Goal: Task Accomplishment & Management: Use online tool/utility

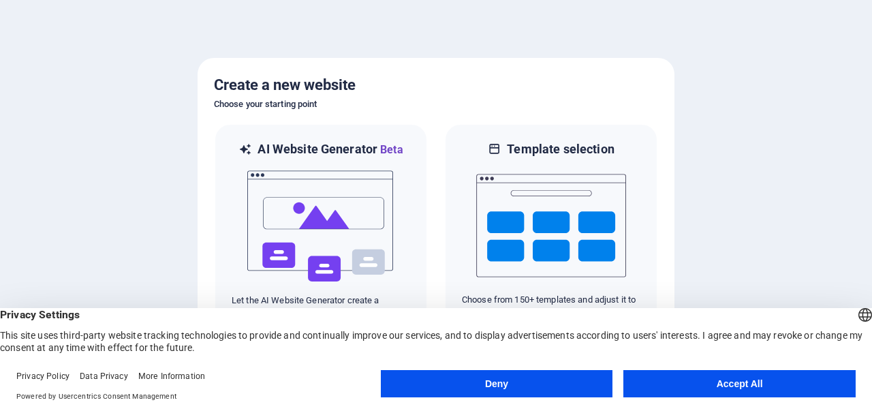
click at [724, 388] on button "Accept All" at bounding box center [739, 383] width 232 height 27
click at [724, 388] on div at bounding box center [436, 205] width 872 height 411
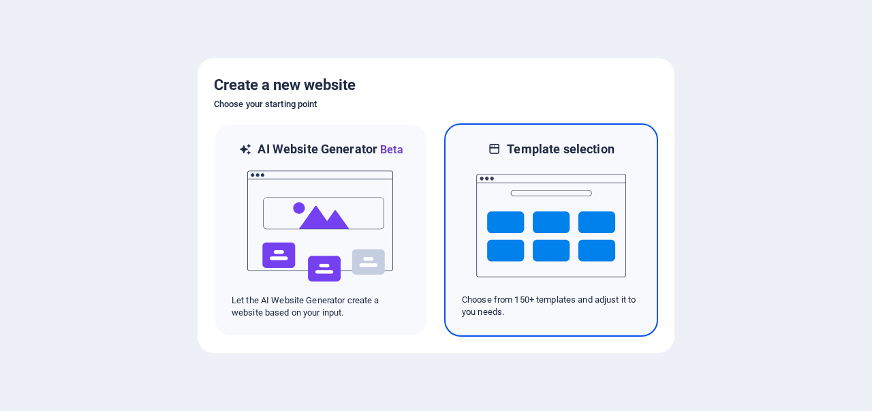
click at [542, 274] on img at bounding box center [551, 225] width 150 height 136
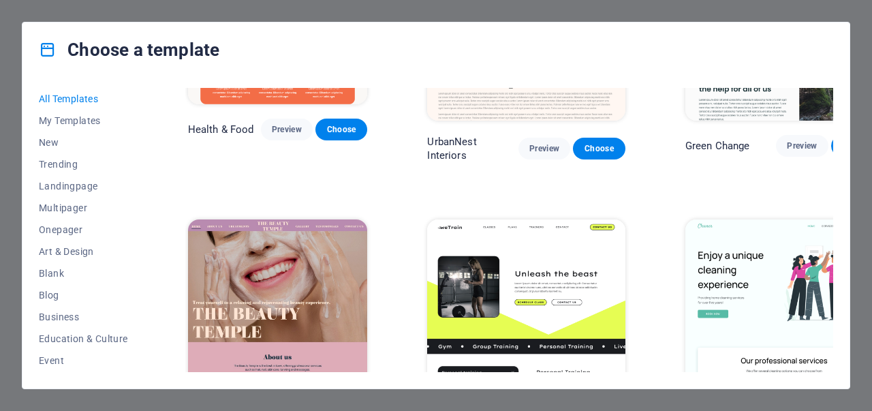
scroll to position [2079, 0]
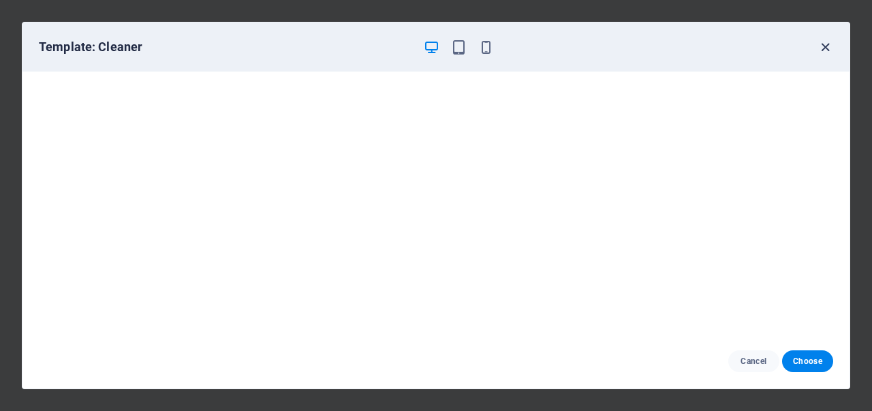
click at [827, 46] on icon "button" at bounding box center [825, 47] width 16 height 16
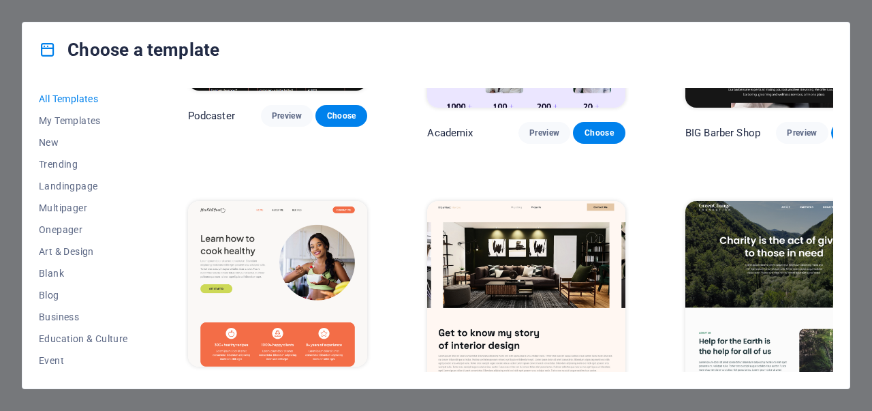
scroll to position [1819, 0]
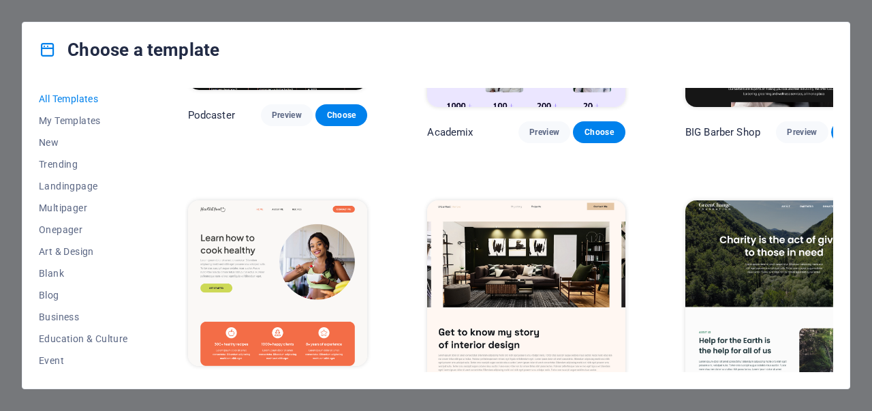
click at [285, 380] on button "Preview" at bounding box center [287, 391] width 52 height 22
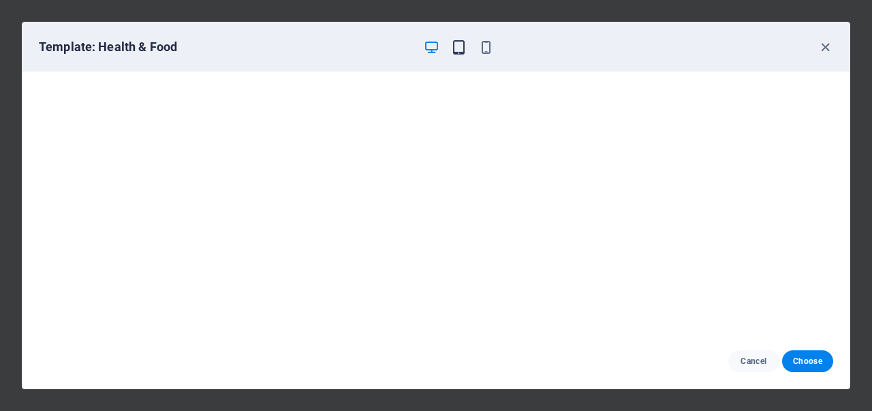
click at [461, 47] on icon "button" at bounding box center [459, 47] width 16 height 16
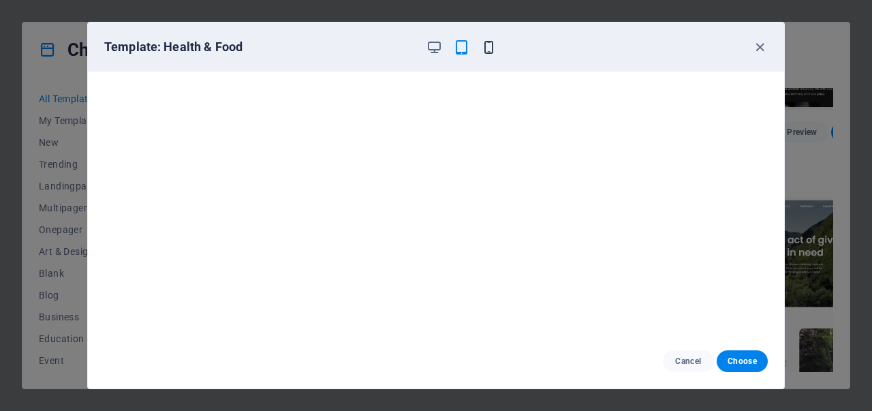
click at [486, 46] on icon "button" at bounding box center [489, 47] width 16 height 16
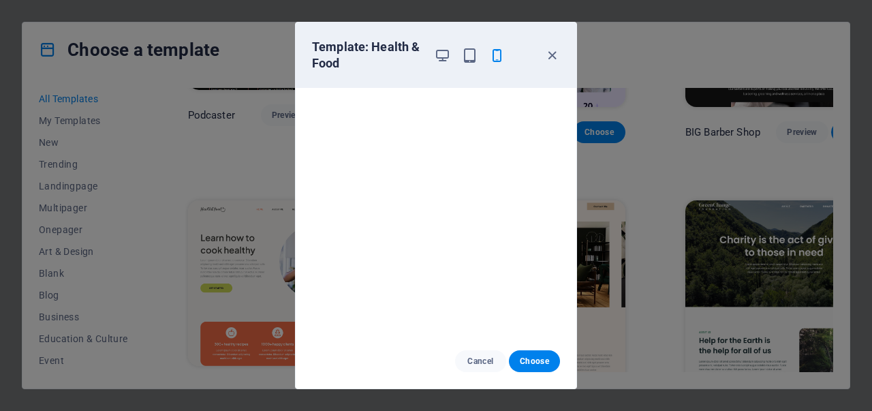
click at [441, 46] on div at bounding box center [469, 55] width 71 height 33
click at [443, 54] on icon "button" at bounding box center [442, 56] width 16 height 16
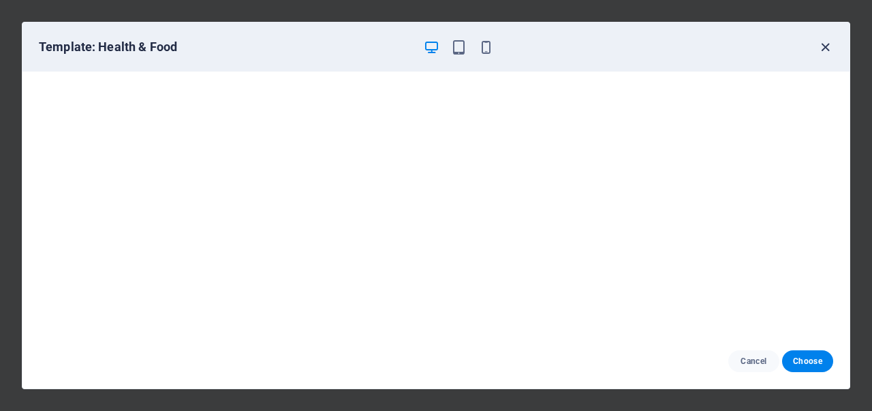
click at [827, 44] on icon "button" at bounding box center [825, 47] width 16 height 16
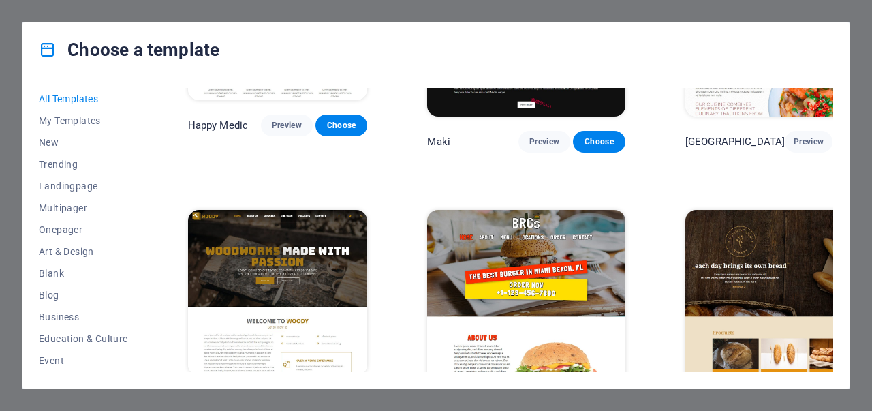
scroll to position [7021, 0]
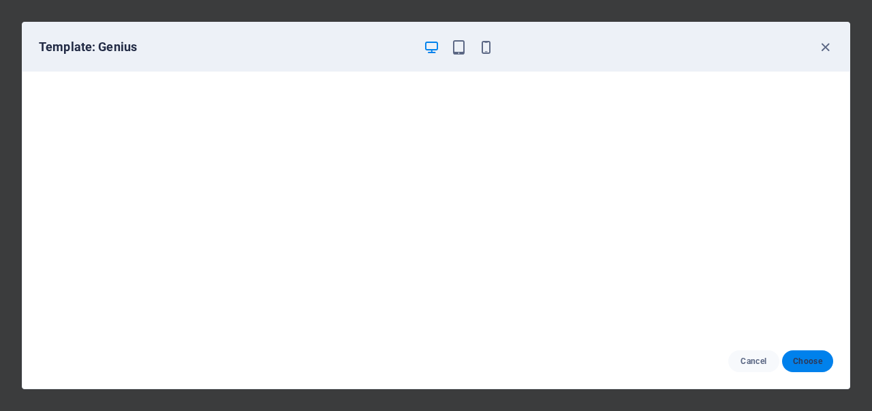
click at [812, 368] on button "Choose" at bounding box center [807, 361] width 51 height 22
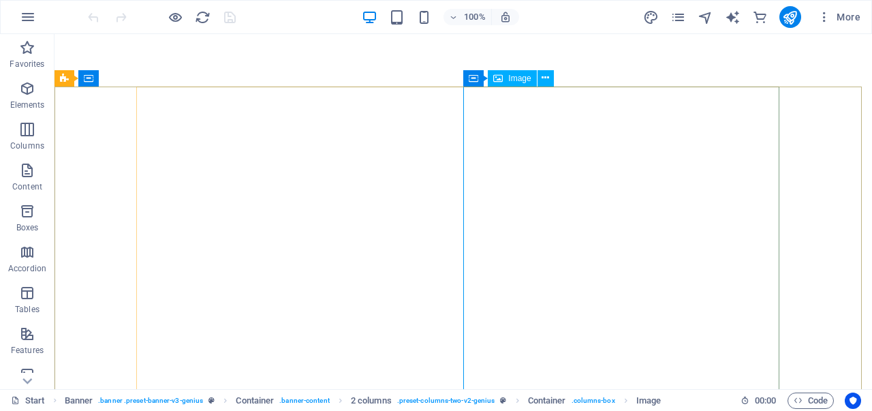
click at [511, 80] on span "Image" at bounding box center [519, 78] width 22 height 8
click at [515, 78] on span "Image" at bounding box center [519, 78] width 22 height 8
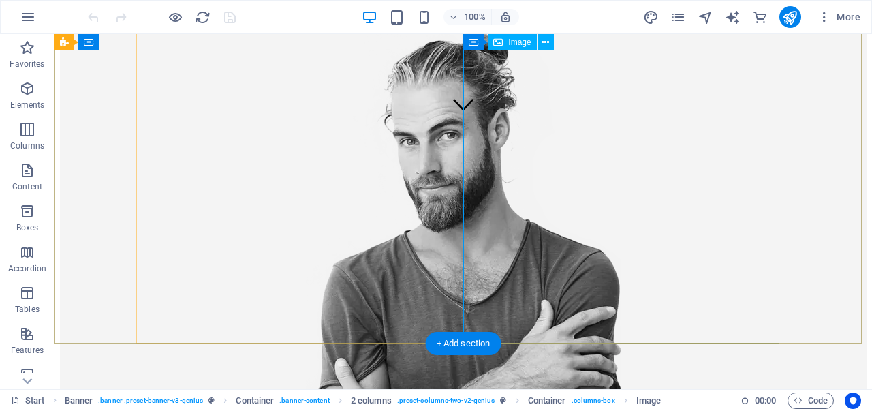
scroll to position [261, 0]
click at [616, 180] on figure at bounding box center [463, 289] width 806 height 521
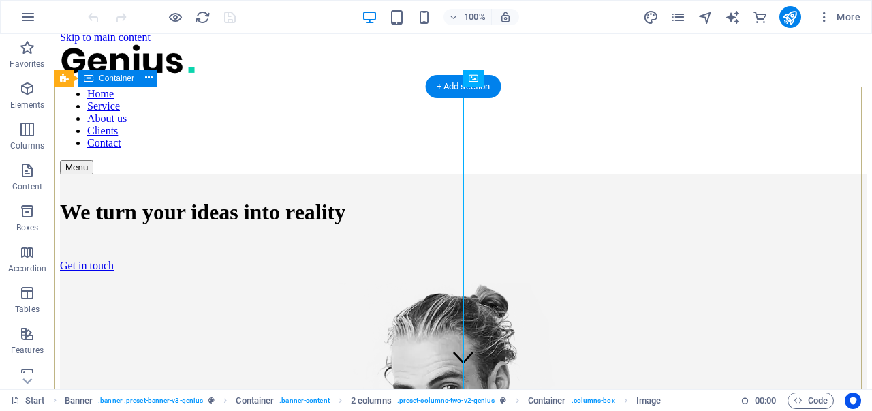
scroll to position [0, 0]
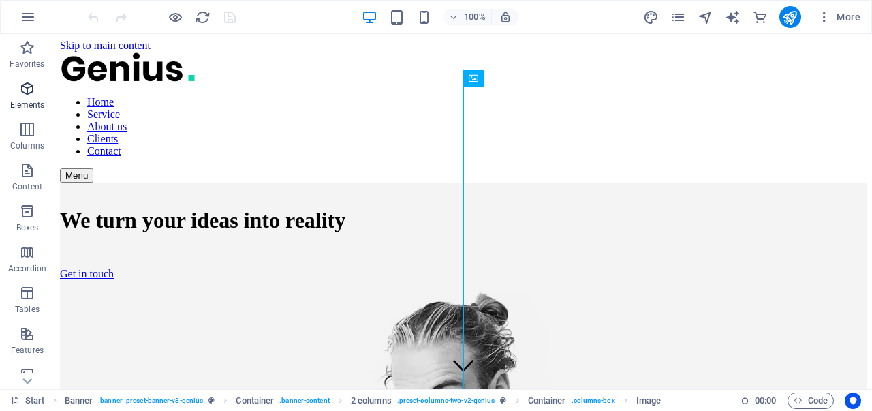
click at [20, 91] on icon "button" at bounding box center [27, 88] width 16 height 16
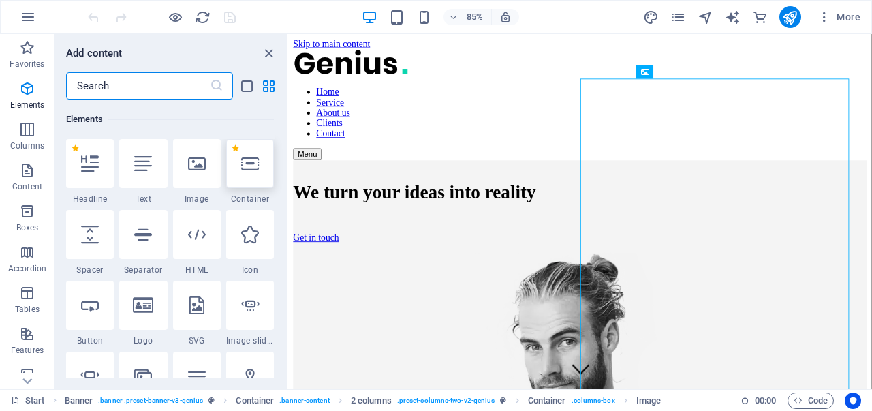
scroll to position [145, 0]
click at [210, 165] on div at bounding box center [197, 162] width 48 height 49
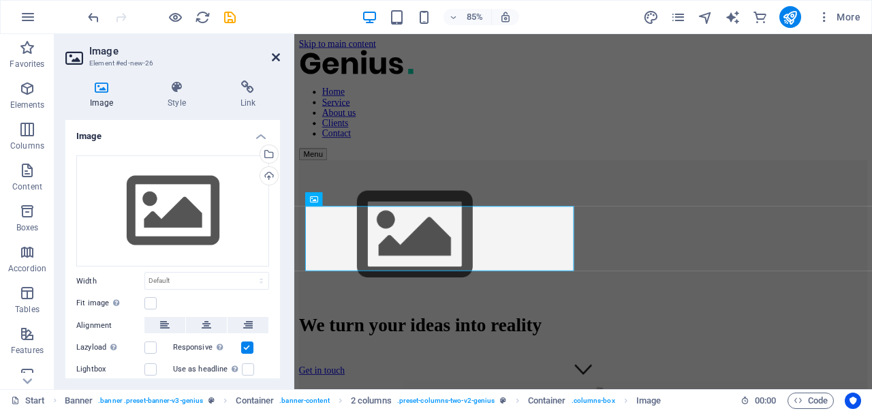
click at [275, 58] on icon at bounding box center [276, 57] width 8 height 11
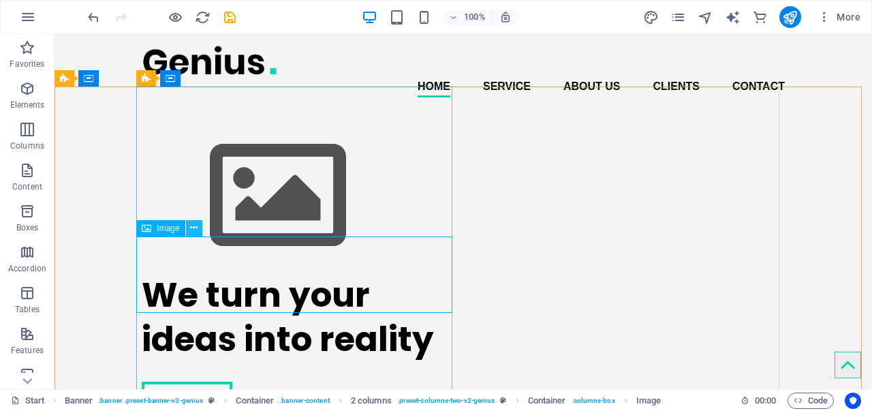
click at [193, 225] on icon at bounding box center [193, 228] width 7 height 14
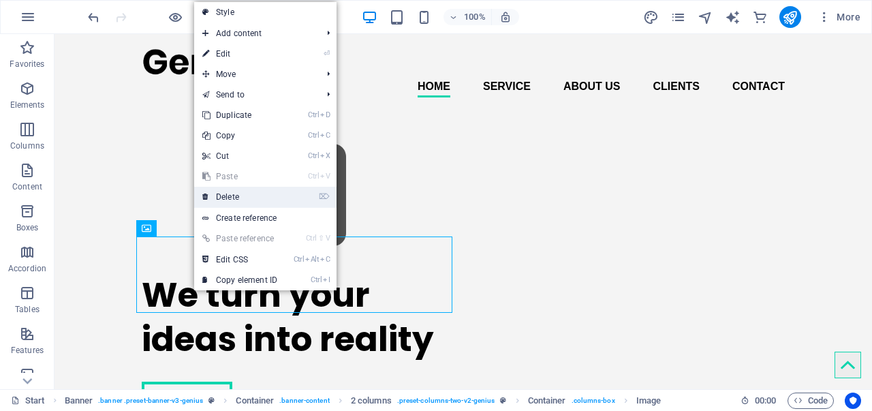
click at [234, 198] on link "⌦ Delete" at bounding box center [239, 197] width 91 height 20
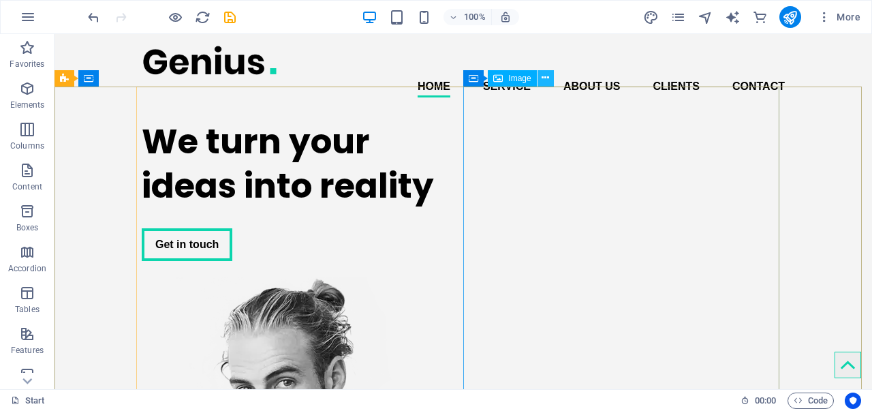
click at [547, 78] on icon at bounding box center [544, 78] width 7 height 14
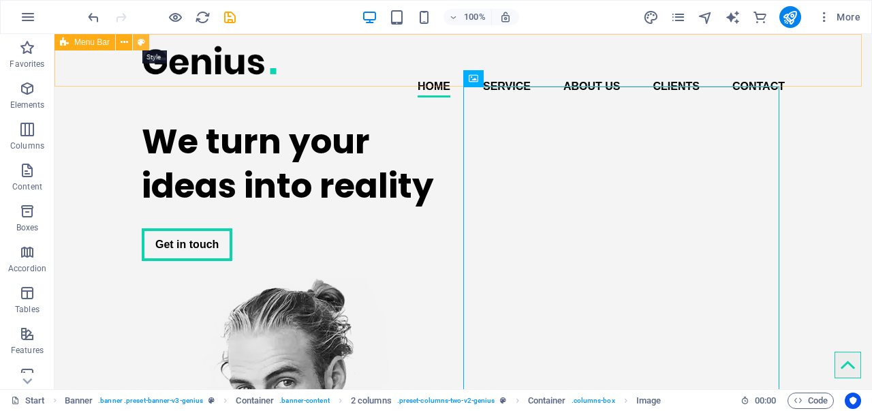
click at [140, 40] on icon at bounding box center [141, 42] width 7 height 14
select select "rem"
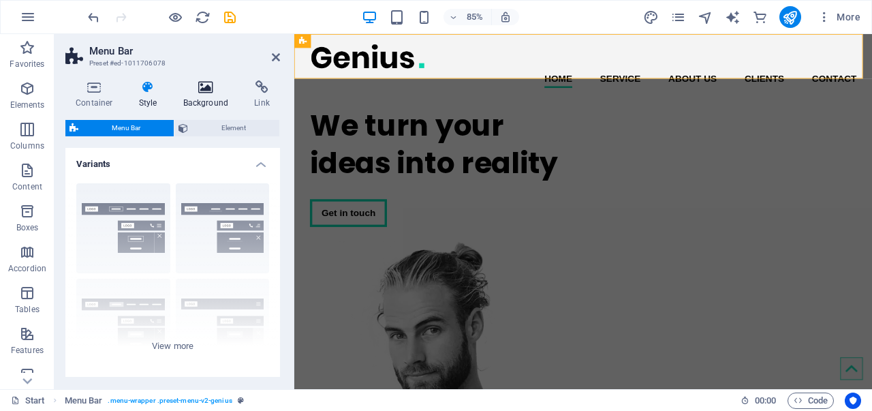
click at [206, 98] on h4 "Background" at bounding box center [208, 94] width 71 height 29
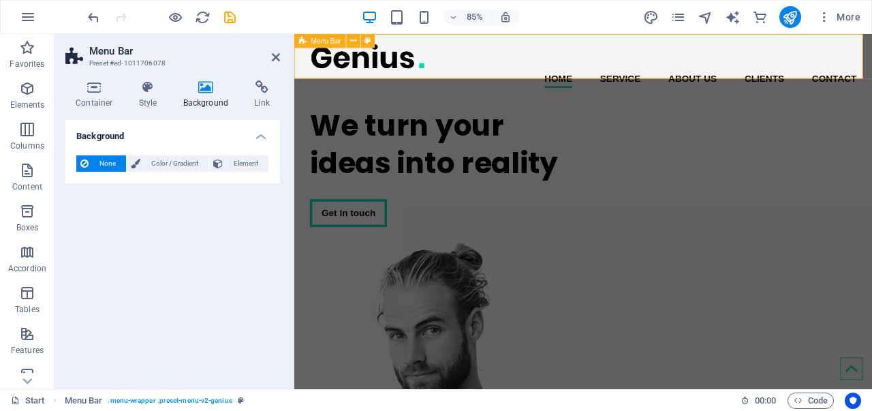
click at [302, 44] on icon at bounding box center [302, 41] width 7 height 14
click at [302, 37] on icon at bounding box center [302, 41] width 7 height 14
click at [370, 40] on button at bounding box center [368, 41] width 14 height 14
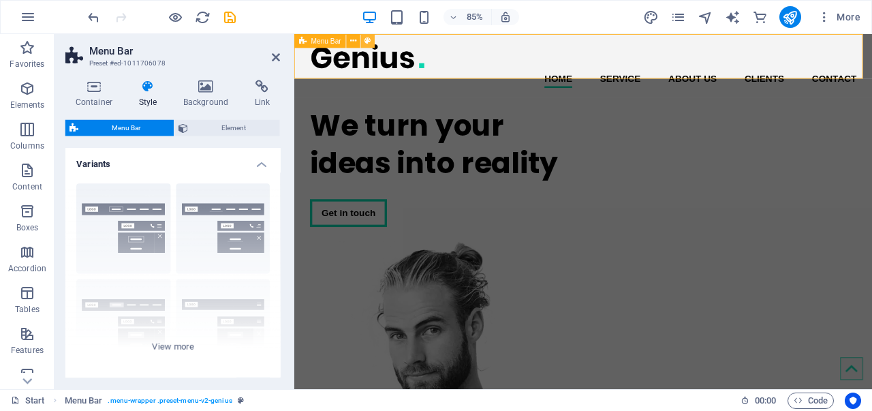
click at [370, 40] on button at bounding box center [368, 41] width 14 height 14
drag, startPoint x: 274, startPoint y: 54, endPoint x: 221, endPoint y: 22, distance: 62.2
click at [274, 54] on icon at bounding box center [276, 57] width 8 height 11
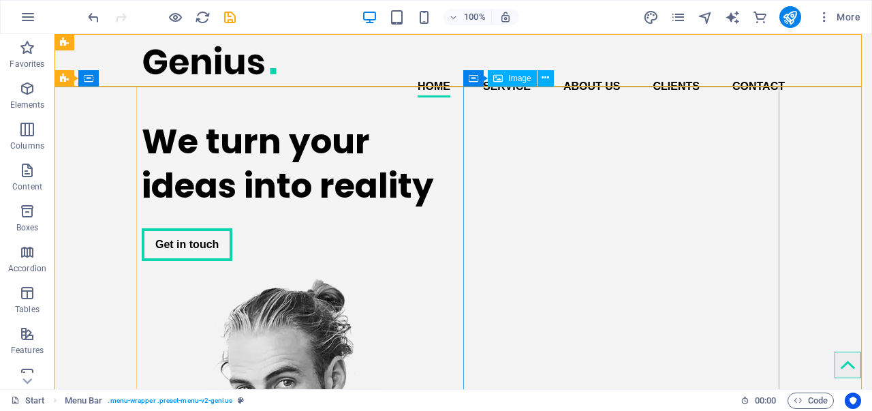
click at [512, 81] on span "Image" at bounding box center [519, 78] width 22 height 8
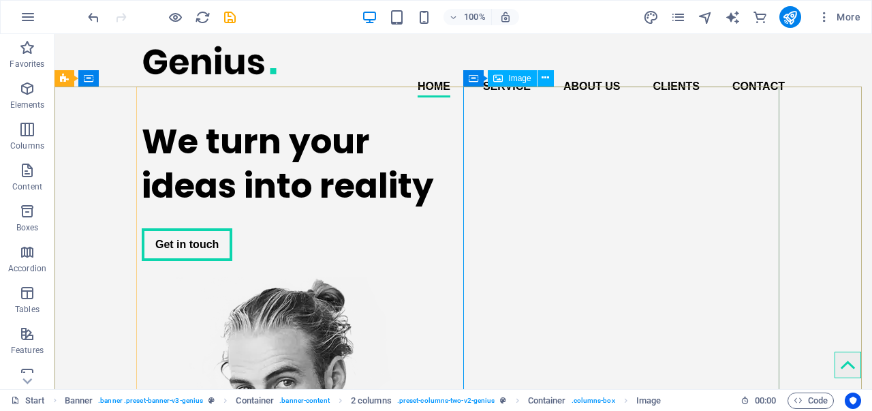
click at [519, 78] on span "Image" at bounding box center [519, 78] width 22 height 8
click at [544, 80] on icon at bounding box center [544, 78] width 7 height 14
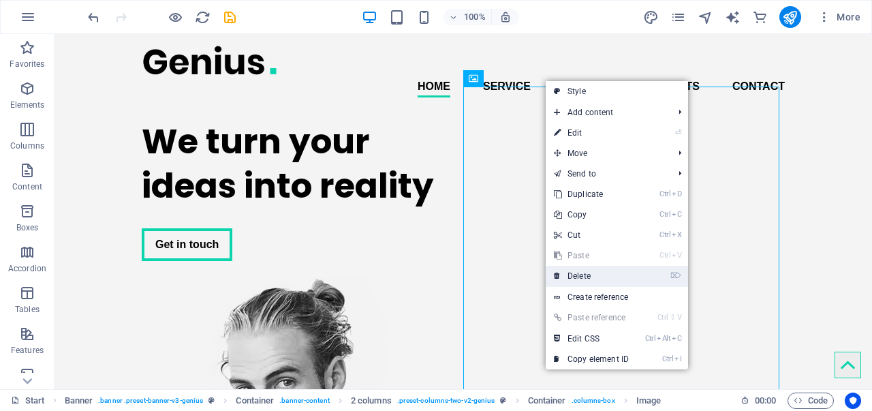
click at [579, 274] on link "⌦ Delete" at bounding box center [590, 276] width 91 height 20
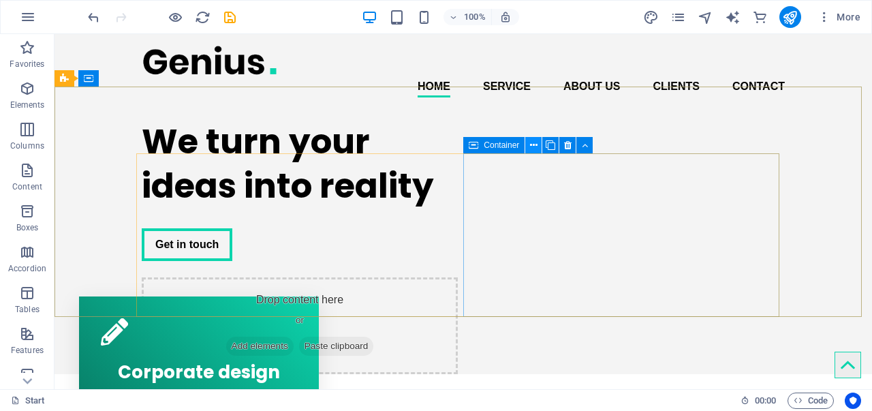
click at [530, 147] on icon at bounding box center [533, 145] width 7 height 14
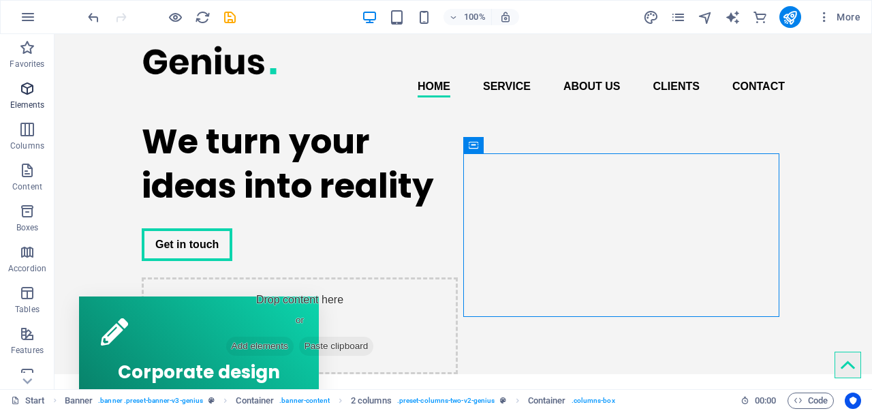
click at [34, 101] on p "Elements" at bounding box center [27, 104] width 35 height 11
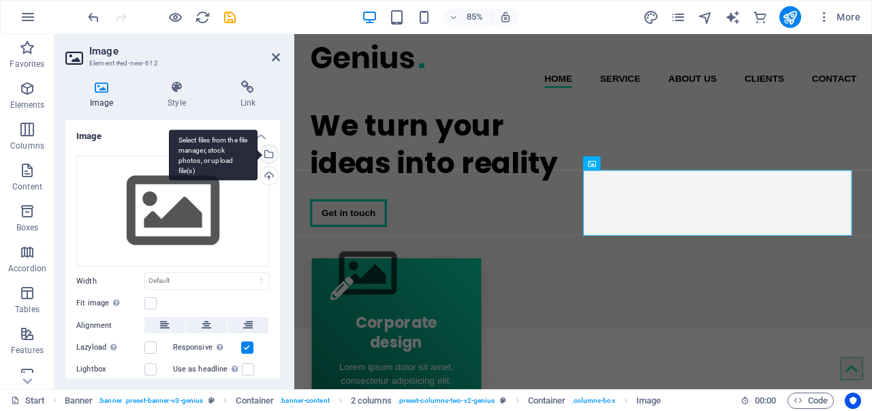
click at [268, 153] on div "Select files from the file manager, stock photos, or upload file(s)" at bounding box center [267, 155] width 20 height 20
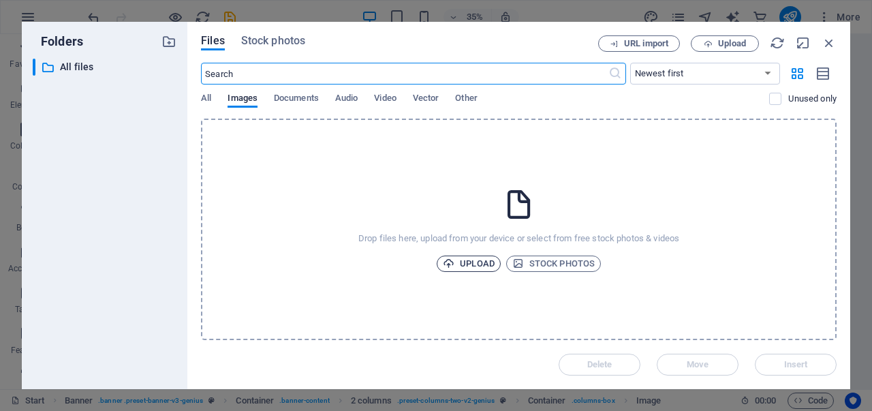
click at [468, 258] on span "Upload" at bounding box center [469, 263] width 52 height 16
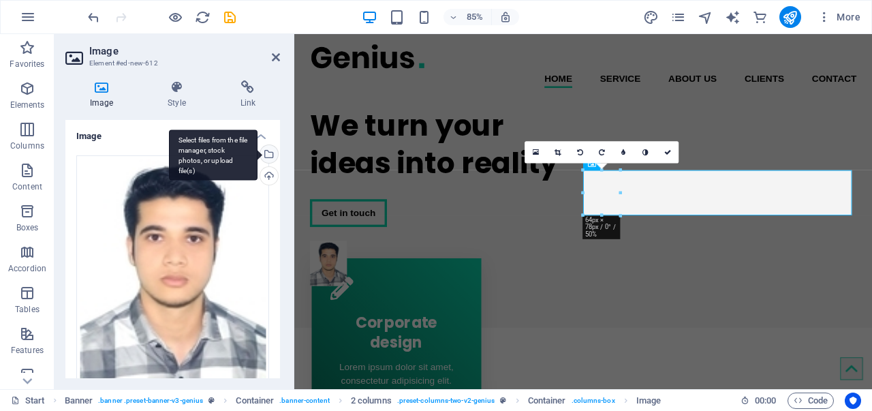
click at [257, 157] on div "Select files from the file manager, stock photos, or upload file(s)" at bounding box center [213, 154] width 89 height 51
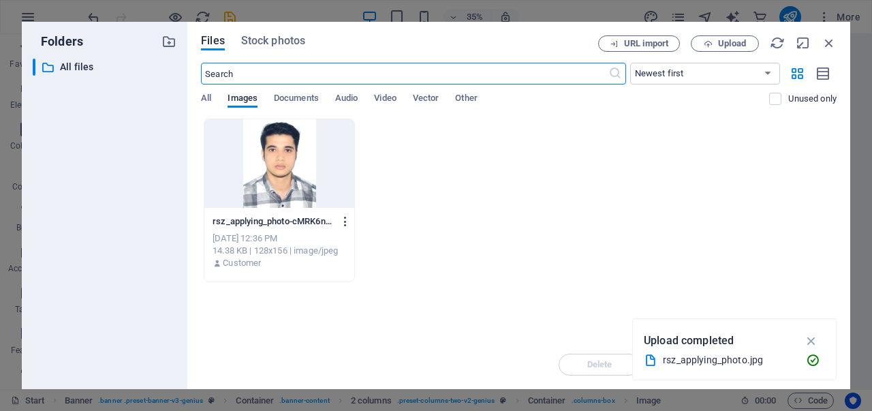
click at [347, 223] on icon "button" at bounding box center [345, 221] width 13 height 12
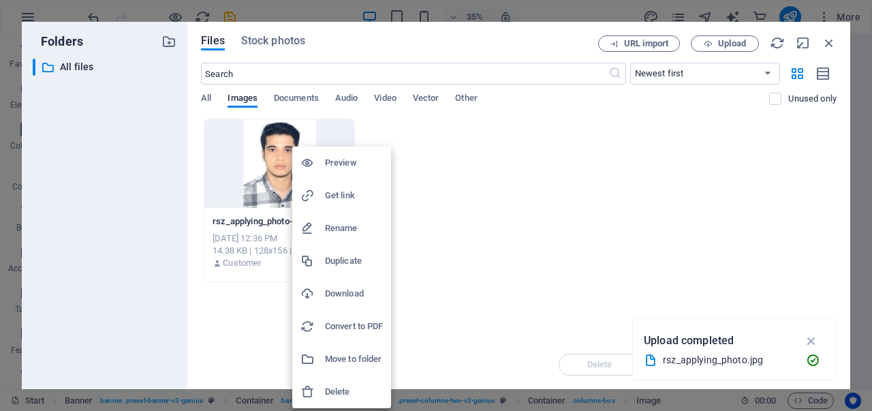
click at [346, 383] on h6 "Delete" at bounding box center [354, 391] width 58 height 16
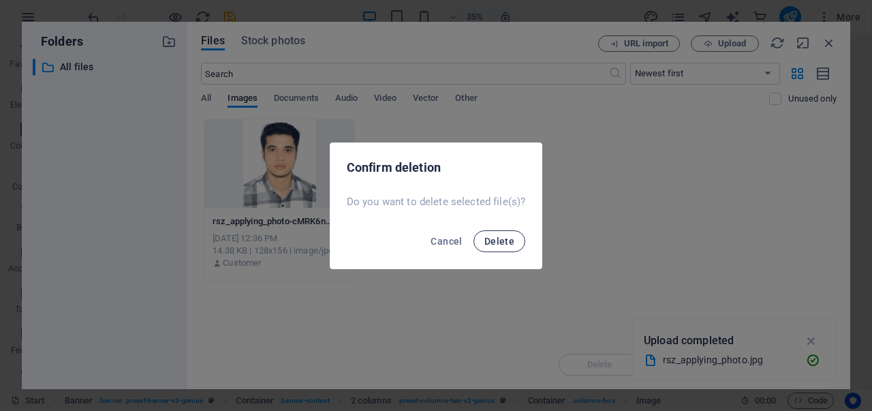
click at [497, 239] on span "Delete" at bounding box center [499, 241] width 30 height 11
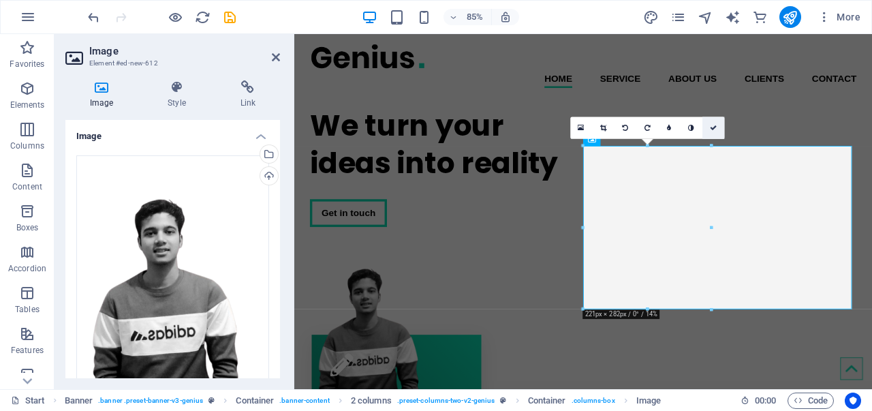
click at [710, 131] on link at bounding box center [713, 128] width 22 height 22
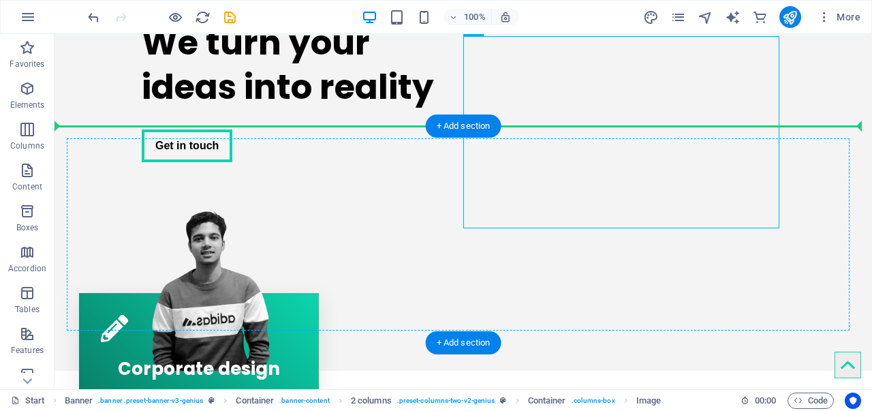
drag, startPoint x: 560, startPoint y: 190, endPoint x: 558, endPoint y: 183, distance: 7.1
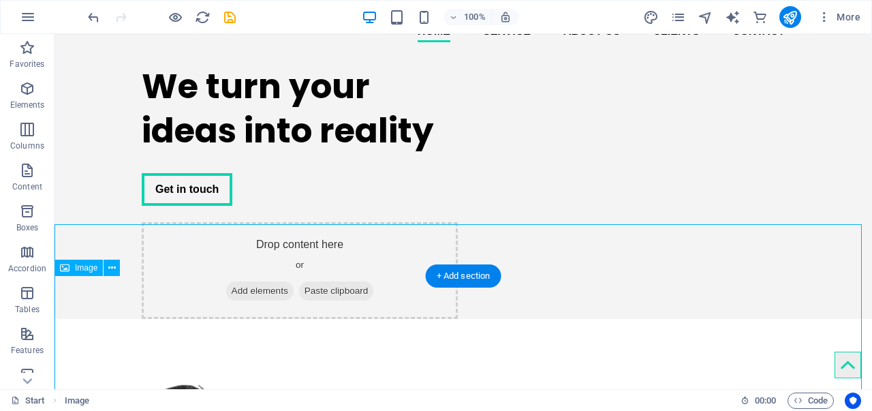
scroll to position [61, 0]
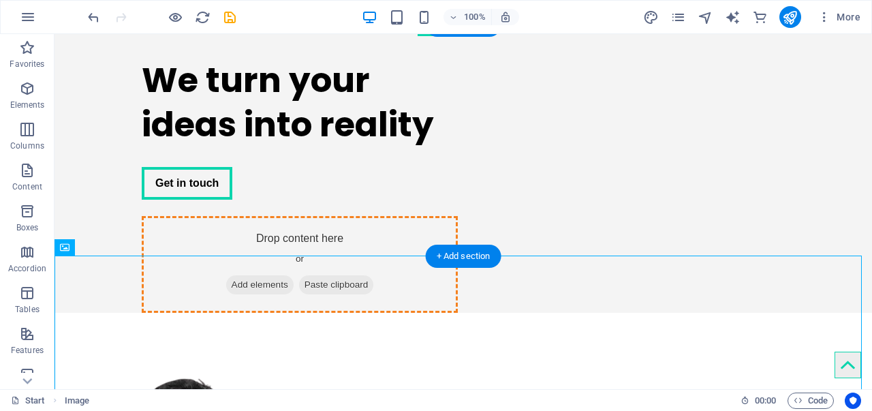
drag, startPoint x: 115, startPoint y: 296, endPoint x: 672, endPoint y: 146, distance: 576.8
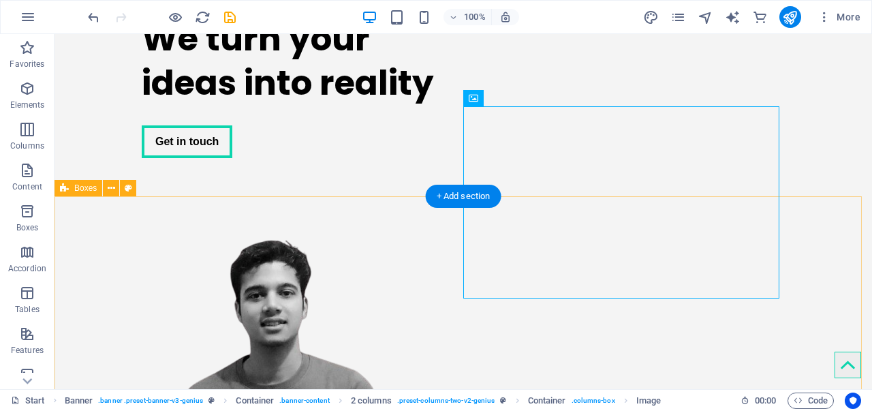
scroll to position [0, 0]
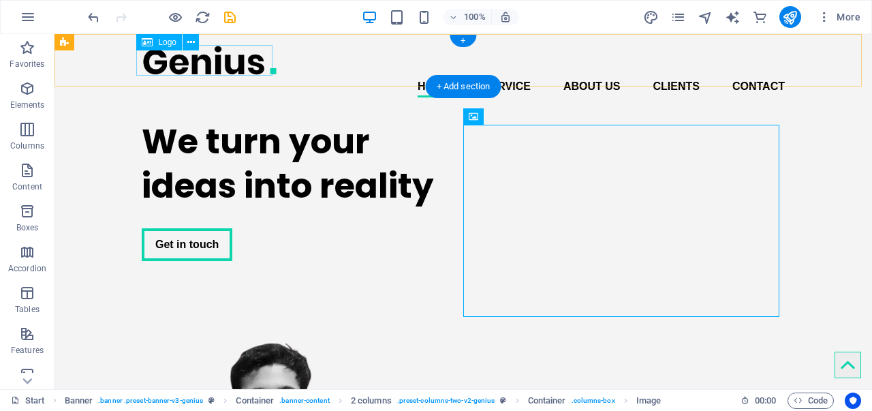
click at [253, 52] on div at bounding box center [463, 60] width 643 height 31
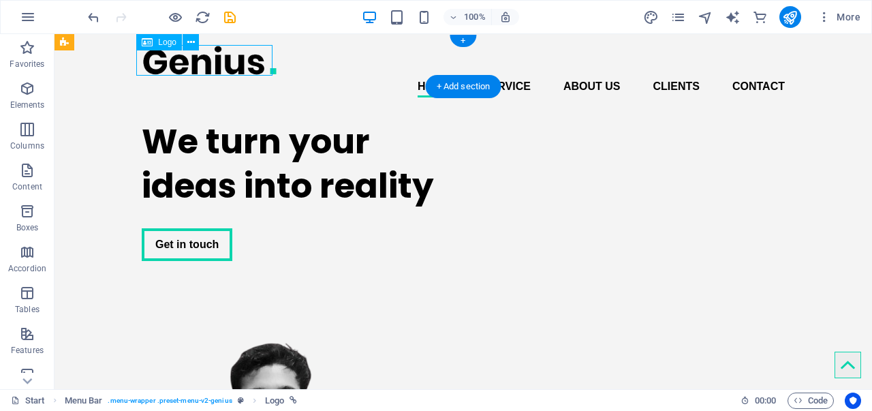
click at [260, 65] on div at bounding box center [463, 60] width 643 height 31
click at [187, 43] on icon at bounding box center [190, 42] width 7 height 14
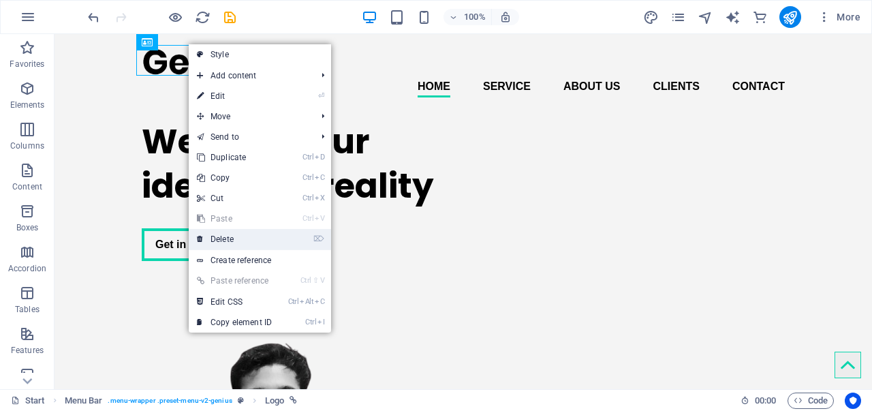
click at [221, 231] on link "⌦ Delete" at bounding box center [234, 239] width 91 height 20
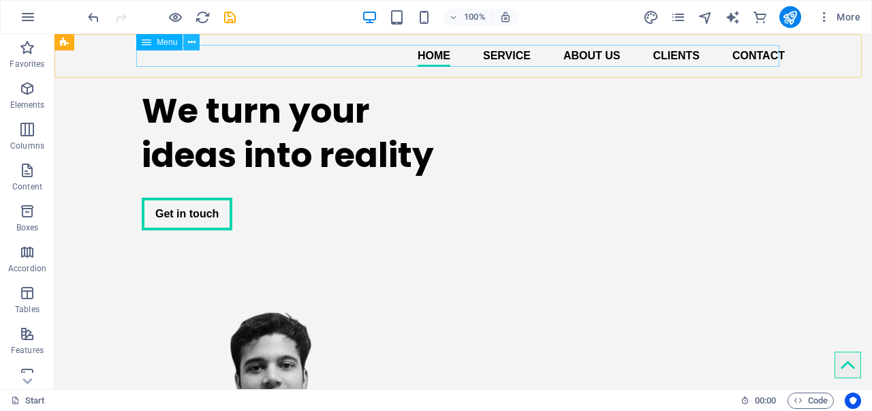
click at [192, 43] on icon at bounding box center [191, 42] width 7 height 14
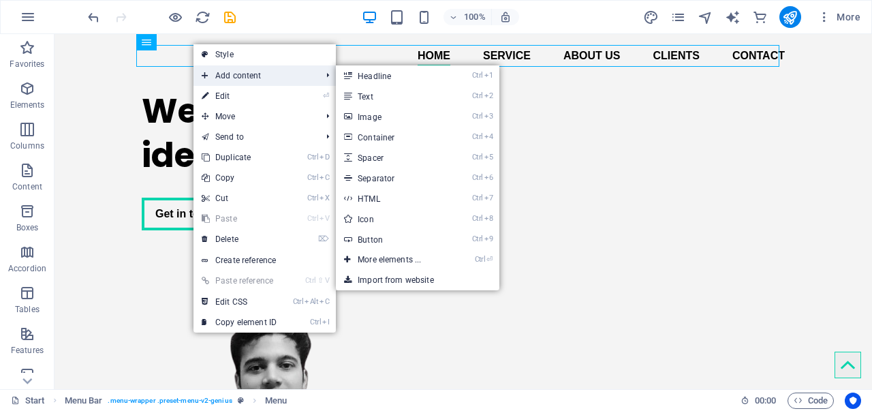
click at [215, 74] on span "Add content" at bounding box center [254, 75] width 122 height 20
click at [371, 212] on link "Ctrl 8 Icon" at bounding box center [392, 218] width 112 height 20
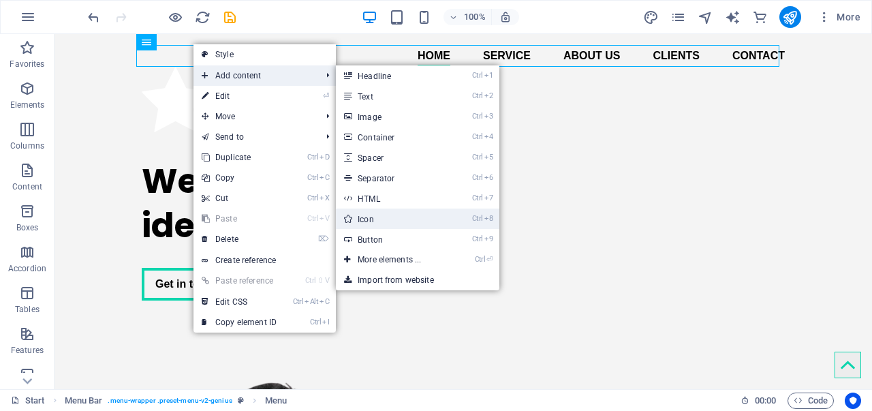
select select "xMidYMid"
select select "px"
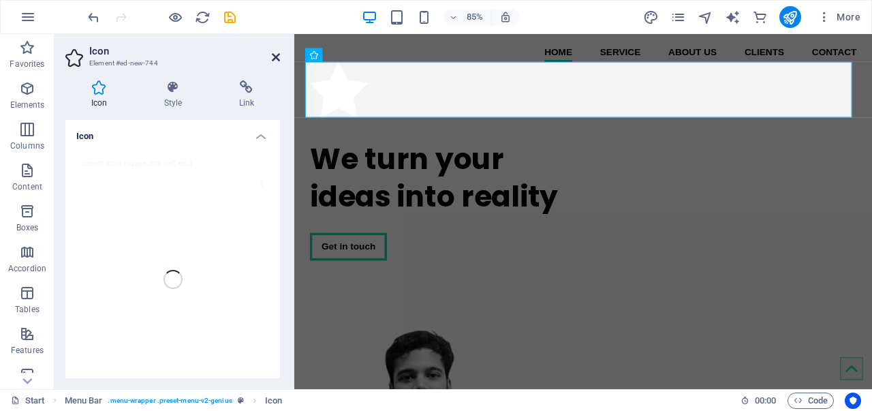
click at [278, 59] on icon at bounding box center [276, 57] width 8 height 11
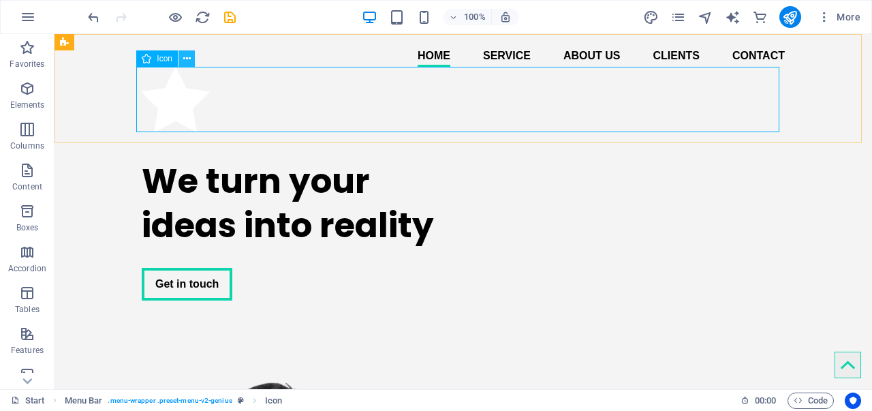
click at [182, 55] on button at bounding box center [186, 58] width 16 height 16
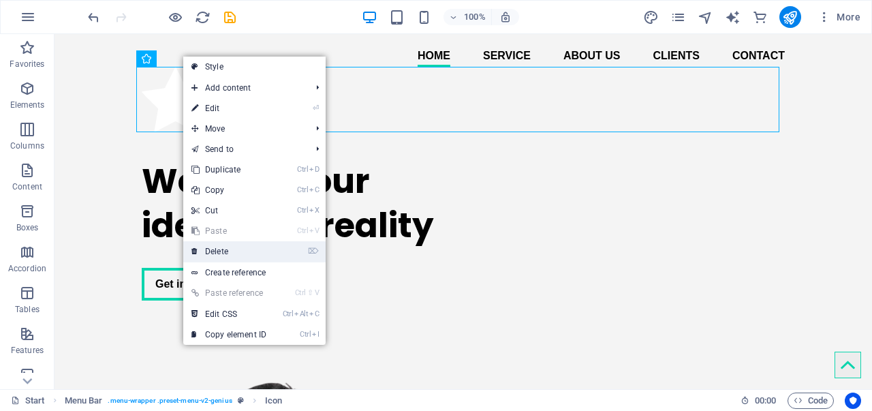
click at [233, 255] on link "⌦ Delete" at bounding box center [228, 251] width 91 height 20
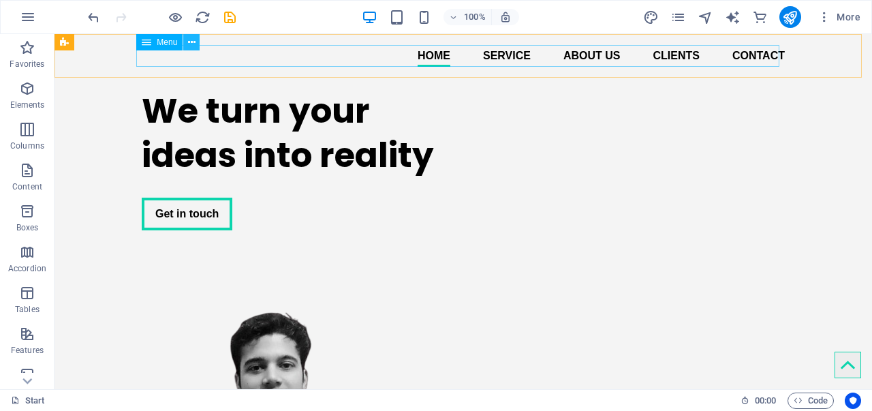
click at [193, 46] on icon at bounding box center [191, 42] width 7 height 14
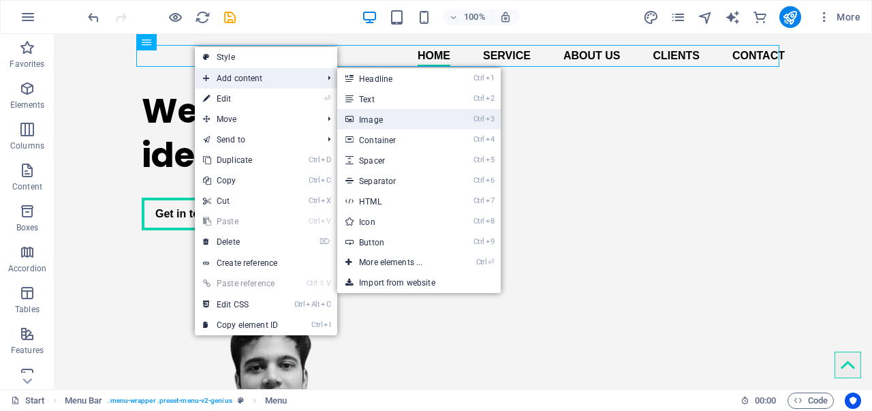
click at [388, 116] on link "Ctrl 3 Image" at bounding box center [393, 119] width 112 height 20
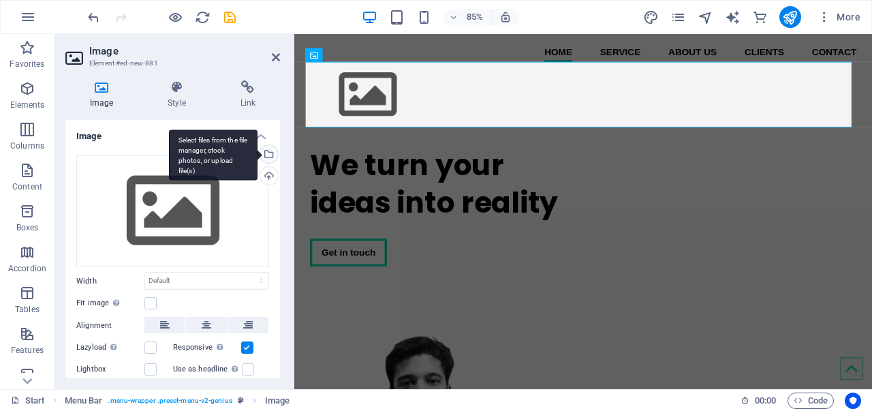
click at [264, 148] on div "Select files from the file manager, stock photos, or upload file(s)" at bounding box center [267, 155] width 20 height 20
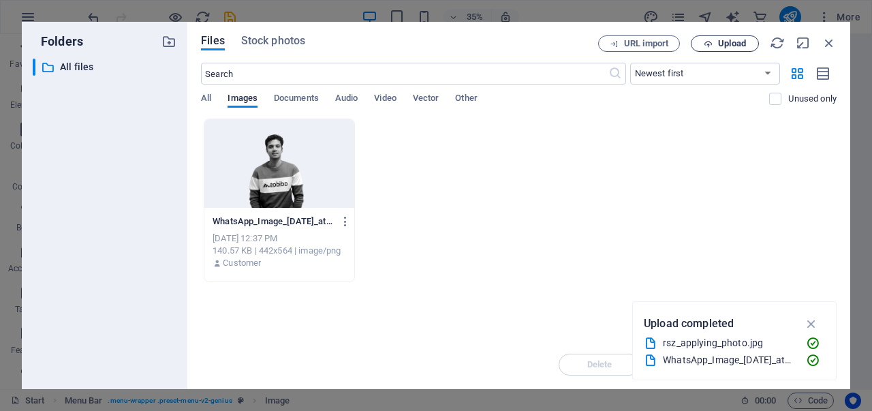
click at [722, 44] on span "Upload" at bounding box center [732, 43] width 28 height 8
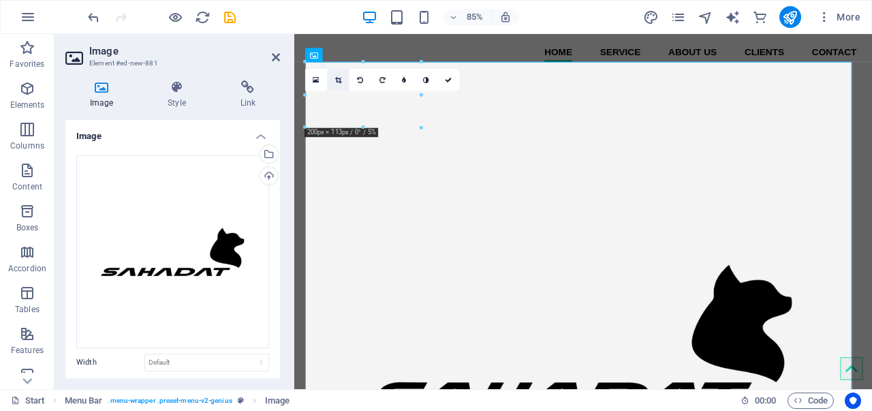
click at [338, 77] on icon at bounding box center [338, 79] width 6 height 7
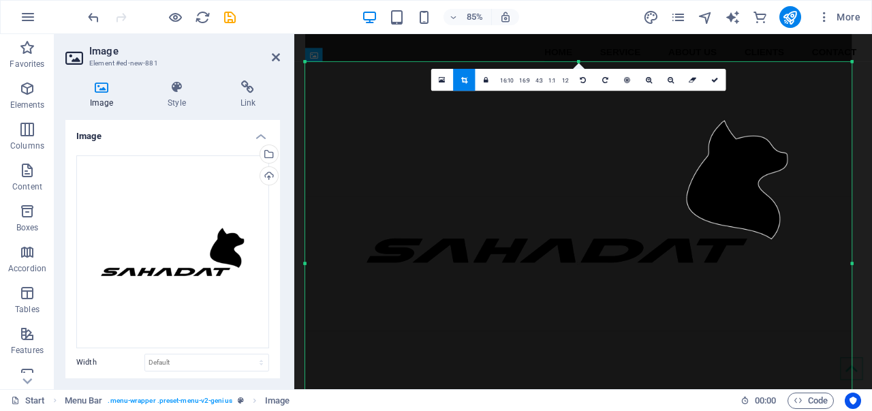
drag, startPoint x: 577, startPoint y: 62, endPoint x: 584, endPoint y: 224, distance: 162.2
click at [586, 225] on div "180 170 160 150 140 130 120 110 100 90 80 70 60 50 40 30 20 10 0 -10 -20 -30 -4…" at bounding box center [578, 263] width 546 height 403
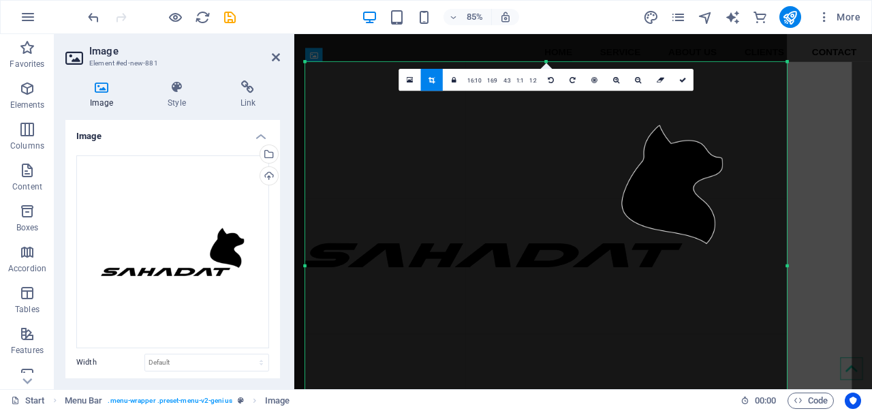
drag, startPoint x: 305, startPoint y: 265, endPoint x: 361, endPoint y: 266, distance: 55.8
click at [378, 266] on div "180 170 160 150 140 130 120 110 100 90 80 70 60 50 40 30 20 10 0 -10 -20 -30 -4…" at bounding box center [545, 265] width 481 height 407
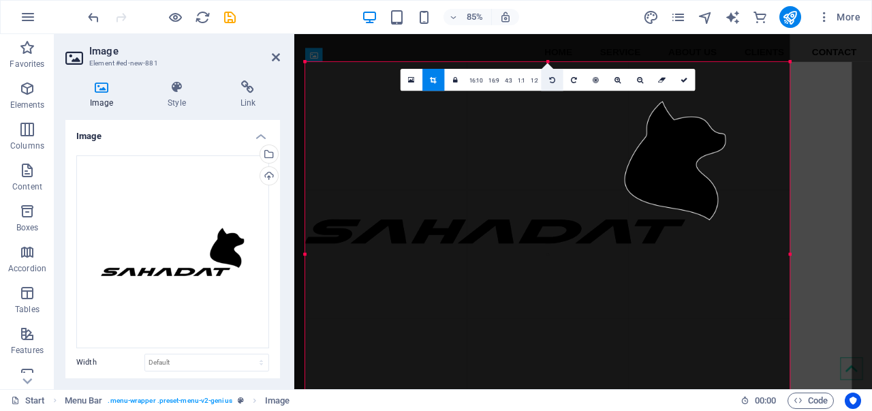
drag, startPoint x: 546, startPoint y: 59, endPoint x: 546, endPoint y: 87, distance: 27.9
click at [546, 87] on div "180 170 160 150 140 130 120 110 100 90 80 70 60 50 40 30 20 10 0 -10 -20 -30 -4…" at bounding box center [547, 254] width 484 height 384
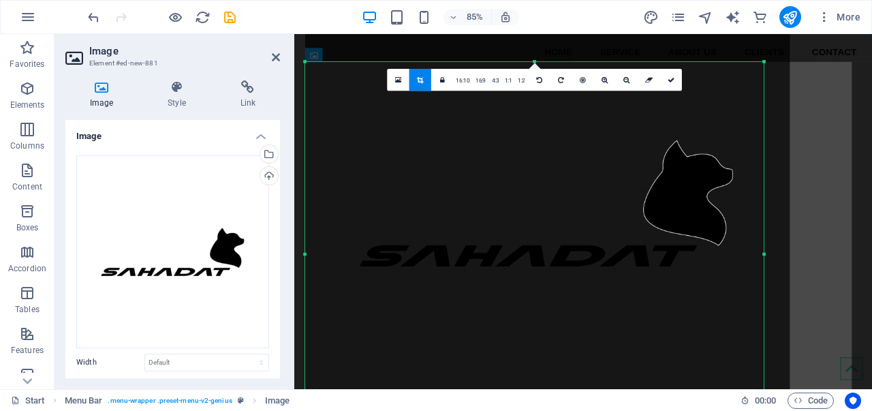
drag, startPoint x: 791, startPoint y: 255, endPoint x: 760, endPoint y: 253, distance: 30.8
click at [760, 253] on div "180 170 160 150 140 130 120 110 100 90 80 70 60 50 40 30 20 10 0 -10 -20 -30 -4…" at bounding box center [534, 254] width 458 height 384
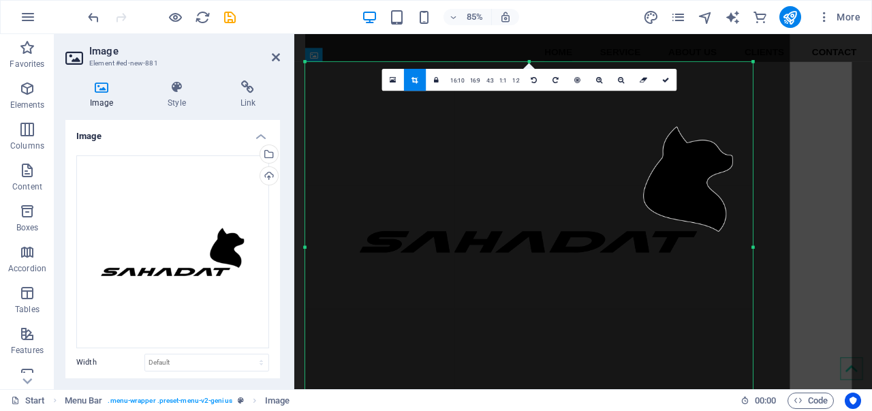
drag, startPoint x: 763, startPoint y: 63, endPoint x: 750, endPoint y: 80, distance: 20.8
click at [750, 80] on div "180 170 160 150 140 130 120 110 100 90 80 70 60 50 40 30 20 10 0 -10 -20 -30 -4…" at bounding box center [528, 247] width 447 height 370
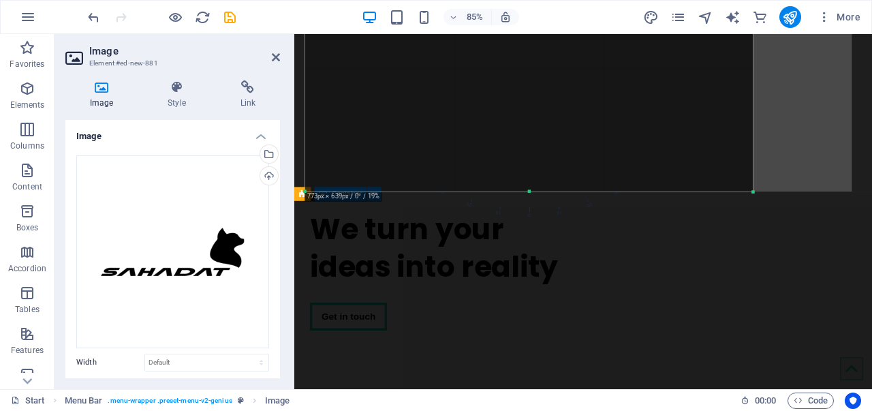
scroll to position [282, 0]
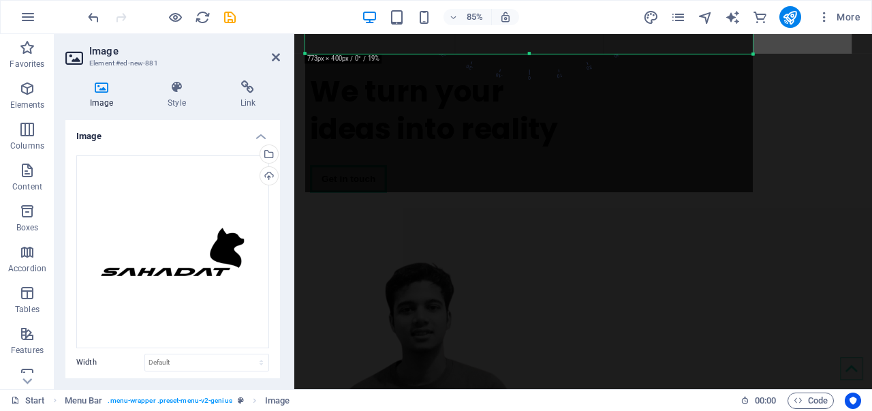
drag, startPoint x: 660, startPoint y: 192, endPoint x: 673, endPoint y: 29, distance: 163.3
click at [673, 34] on section "Favorites Elements Columns Content Boxes Accordion Tables Features Images Slide…" at bounding box center [436, 211] width 872 height 355
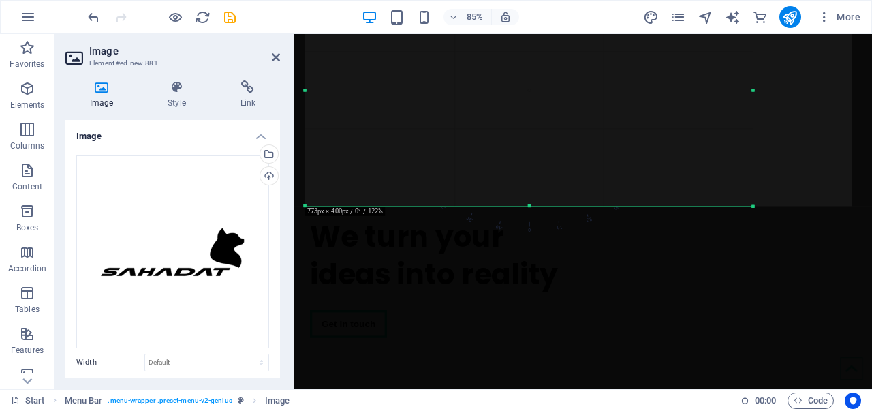
scroll to position [103, 0]
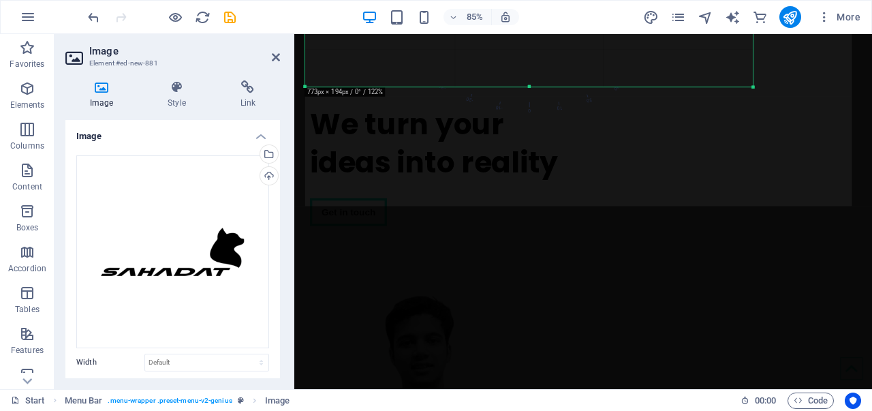
drag, startPoint x: 530, startPoint y: 206, endPoint x: 543, endPoint y: 65, distance: 141.5
click at [543, 65] on div "180 170 160 150 140 130 120 110 100 90 80 70 60 50 40 30 20 10 0 -10 -20 -30 -4…" at bounding box center [528, 30] width 447 height 112
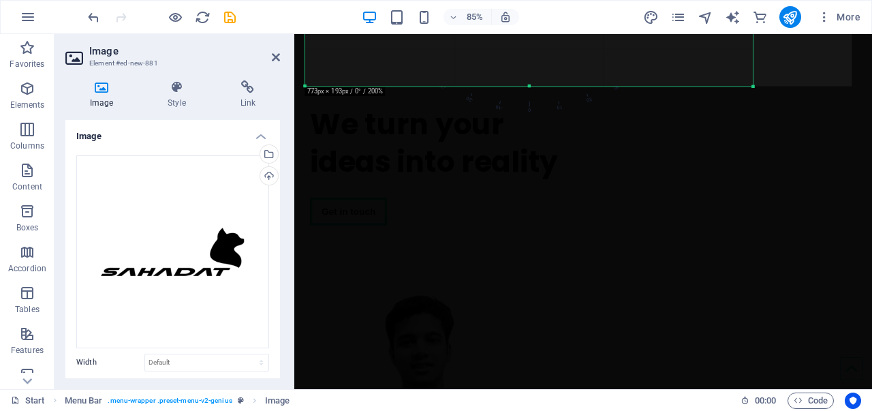
drag, startPoint x: 809, startPoint y: 70, endPoint x: 817, endPoint y: 156, distance: 86.2
drag, startPoint x: 1064, startPoint y: 219, endPoint x: 1064, endPoint y: 209, distance: 9.5
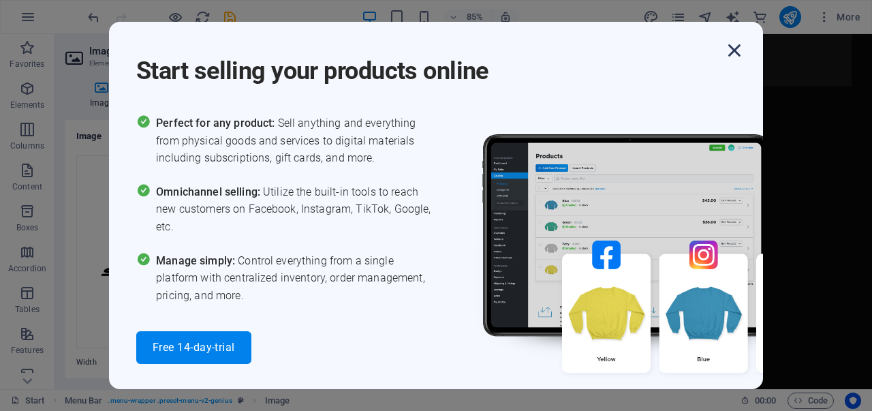
click at [734, 48] on icon "button" at bounding box center [734, 50] width 25 height 25
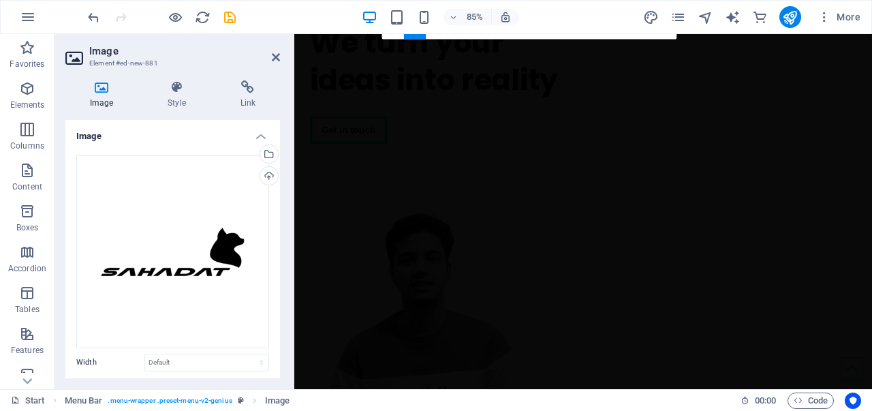
drag, startPoint x: 523, startPoint y: 86, endPoint x: 536, endPoint y: -10, distance: 96.9
click at [536, 0] on html "sahadathosen.com Start Favorites Elements Columns Content Boxes Accordion Table…" at bounding box center [436, 205] width 872 height 411
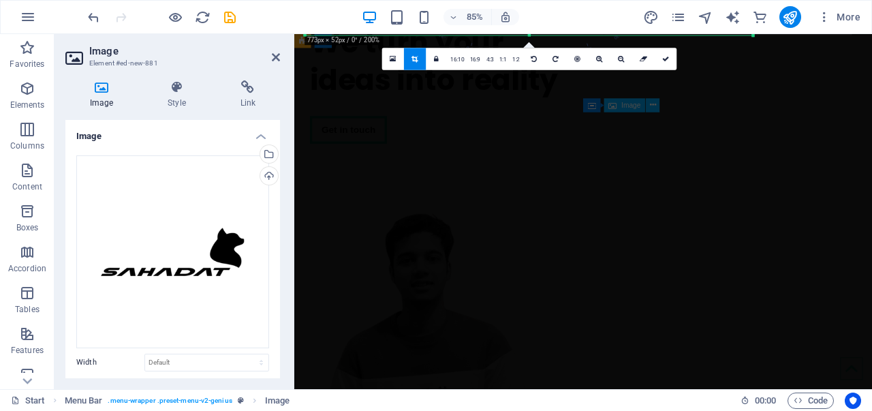
scroll to position [0, 0]
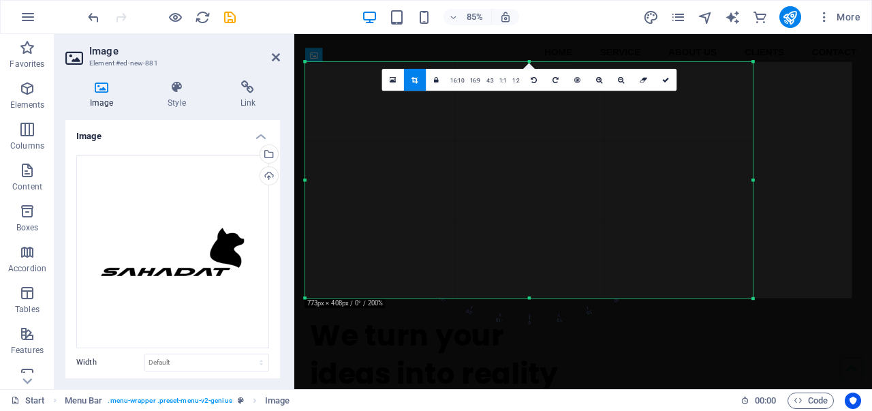
drag, startPoint x: 528, startPoint y: 92, endPoint x: 503, endPoint y: 334, distance: 243.8
click at [503, 298] on div "180 170 160 150 140 130 120 110 100 90 80 70 60 50 40 30 20 10 0 -10 -20 -30 -4…" at bounding box center [528, 180] width 447 height 236
click at [663, 76] on link at bounding box center [665, 80] width 22 height 22
type input "773"
select select "px"
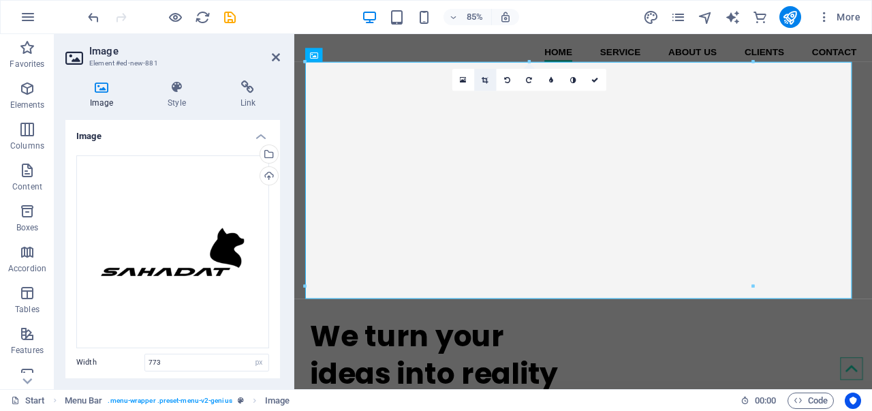
click at [486, 76] on icon at bounding box center [484, 79] width 6 height 7
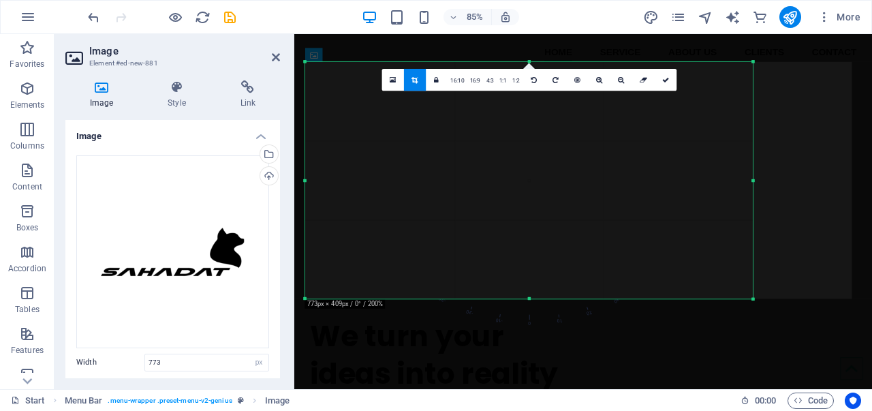
drag, startPoint x: 526, startPoint y: 296, endPoint x: 526, endPoint y: 326, distance: 30.0
click at [526, 299] on div "180 170 160 150 140 130 120 110 100 90 80 70 60 50 40 30 20 10 0 -10 -20 -30 -4…" at bounding box center [528, 180] width 447 height 237
click at [660, 78] on link at bounding box center [665, 80] width 22 height 22
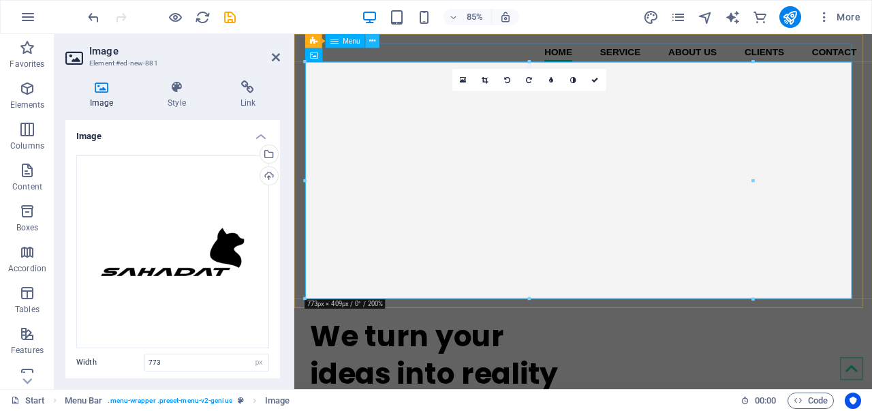
click at [370, 37] on icon at bounding box center [372, 41] width 6 height 12
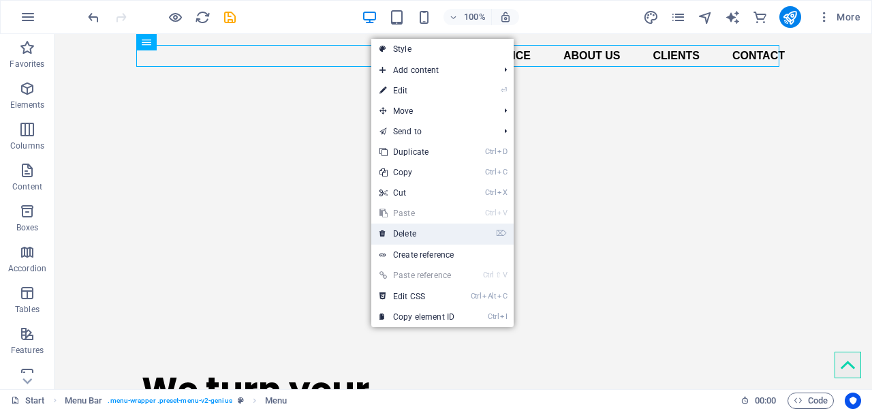
drag, startPoint x: 406, startPoint y: 238, endPoint x: 351, endPoint y: 203, distance: 64.6
click at [406, 237] on link "⌦ Delete" at bounding box center [416, 233] width 91 height 20
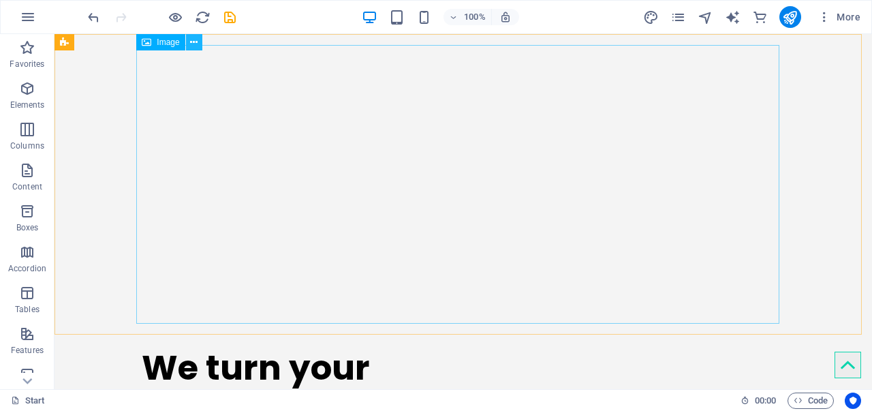
click at [195, 41] on icon at bounding box center [193, 42] width 7 height 14
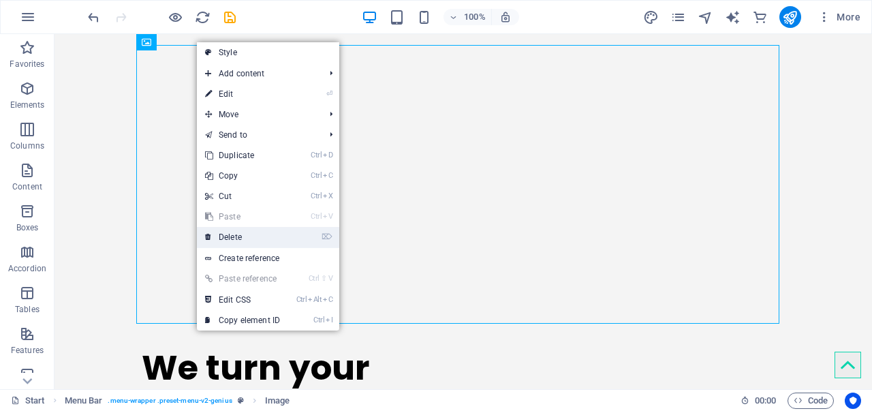
click at [249, 238] on link "⌦ Delete" at bounding box center [242, 237] width 91 height 20
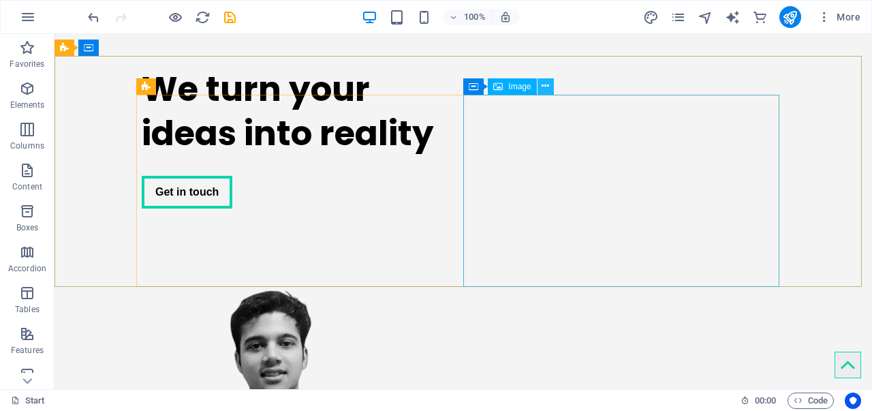
click at [550, 87] on button at bounding box center [545, 86] width 16 height 16
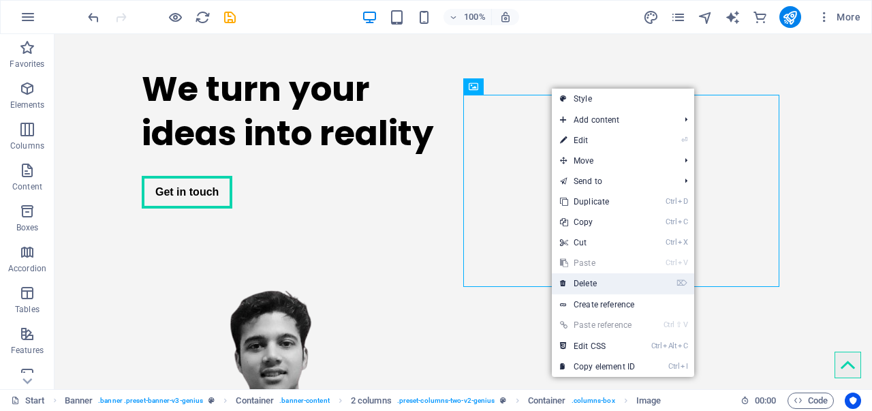
drag, startPoint x: 563, startPoint y: 249, endPoint x: 618, endPoint y: 283, distance: 64.2
click at [618, 283] on link "⌦ Delete" at bounding box center [597, 283] width 91 height 20
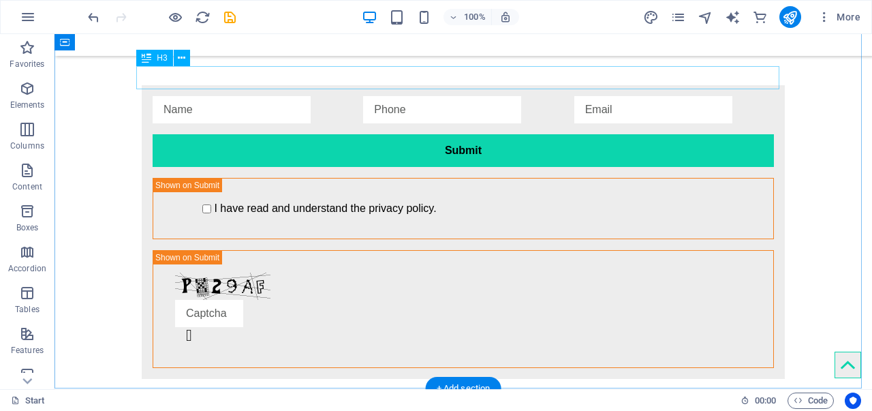
scroll to position [1907, 0]
